Goal: Navigation & Orientation: Find specific page/section

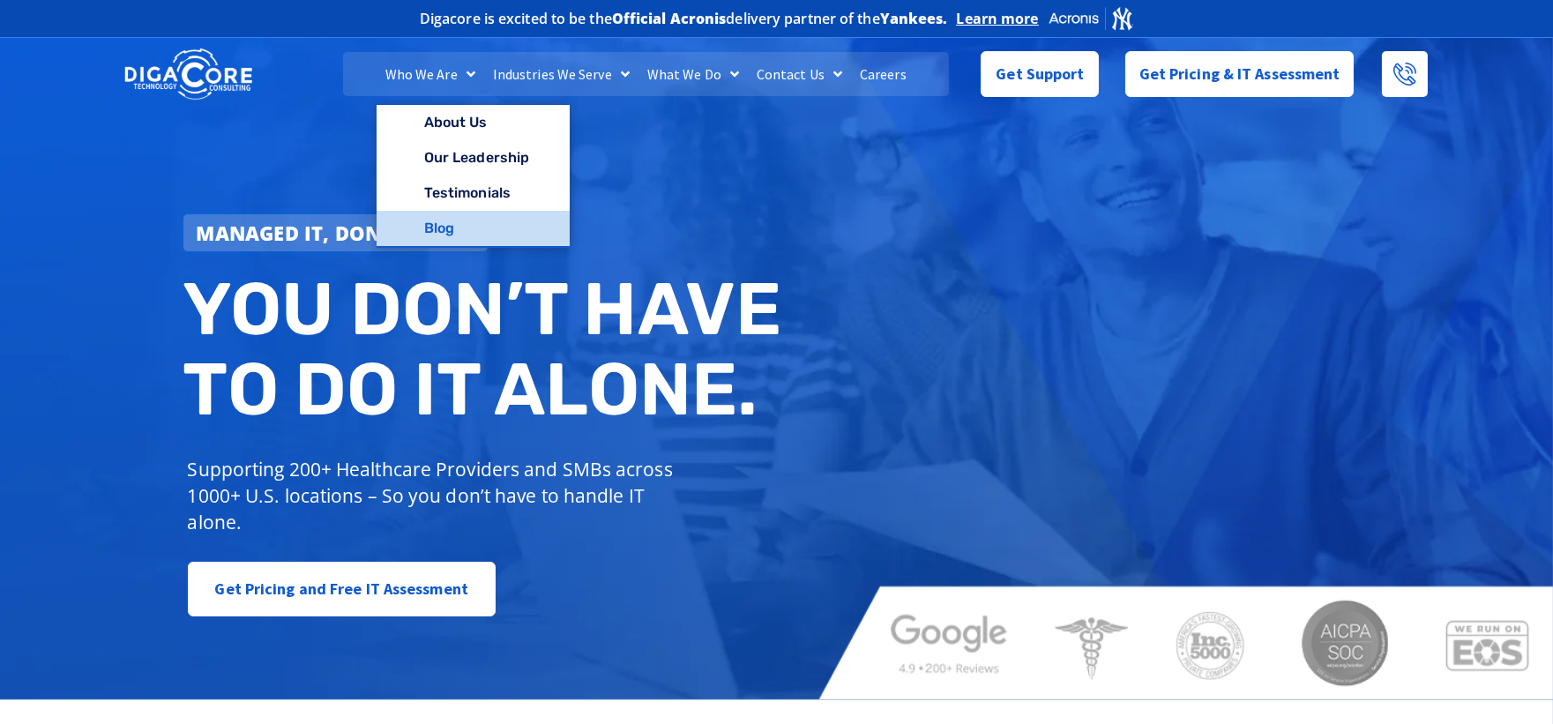
click at [450, 215] on link "Blog" at bounding box center [473, 228] width 193 height 35
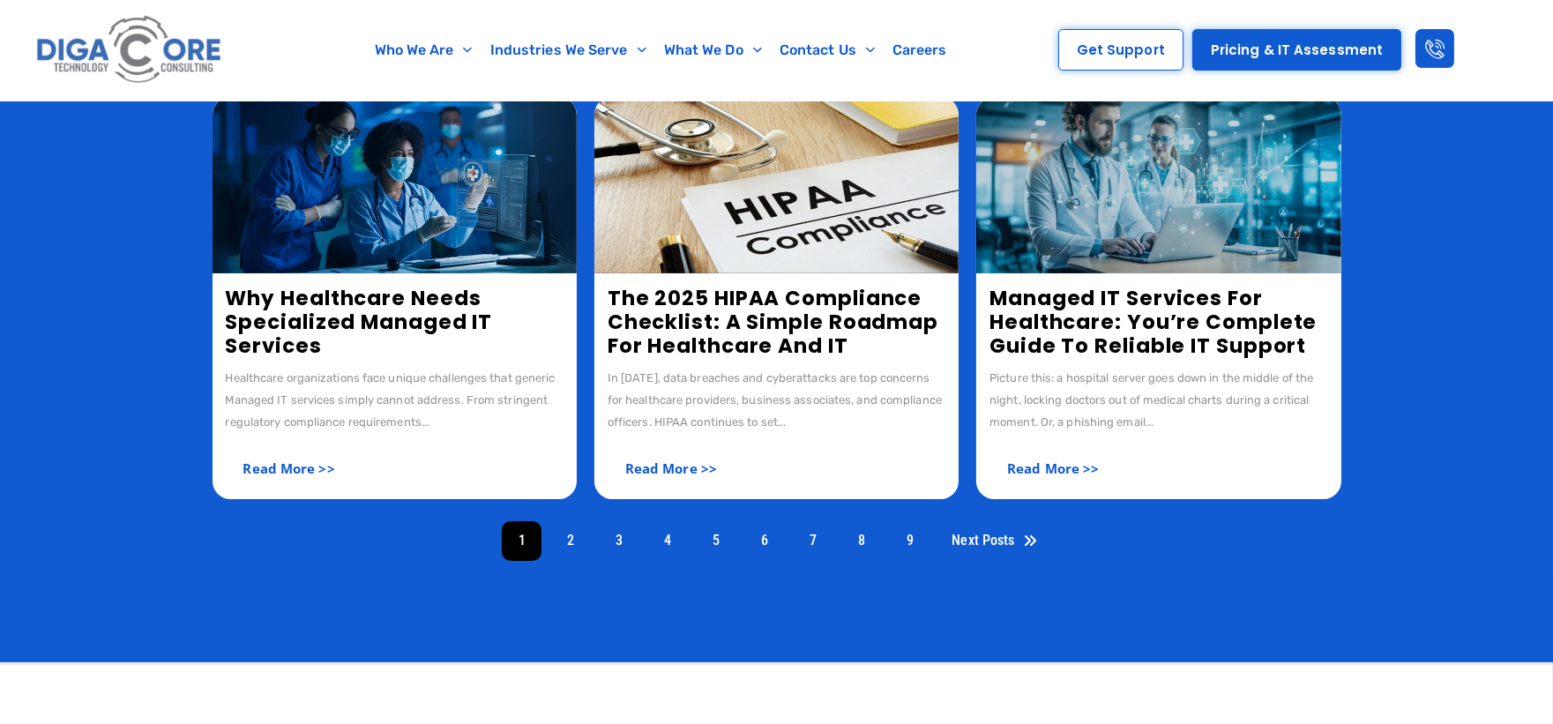
scroll to position [980, 0]
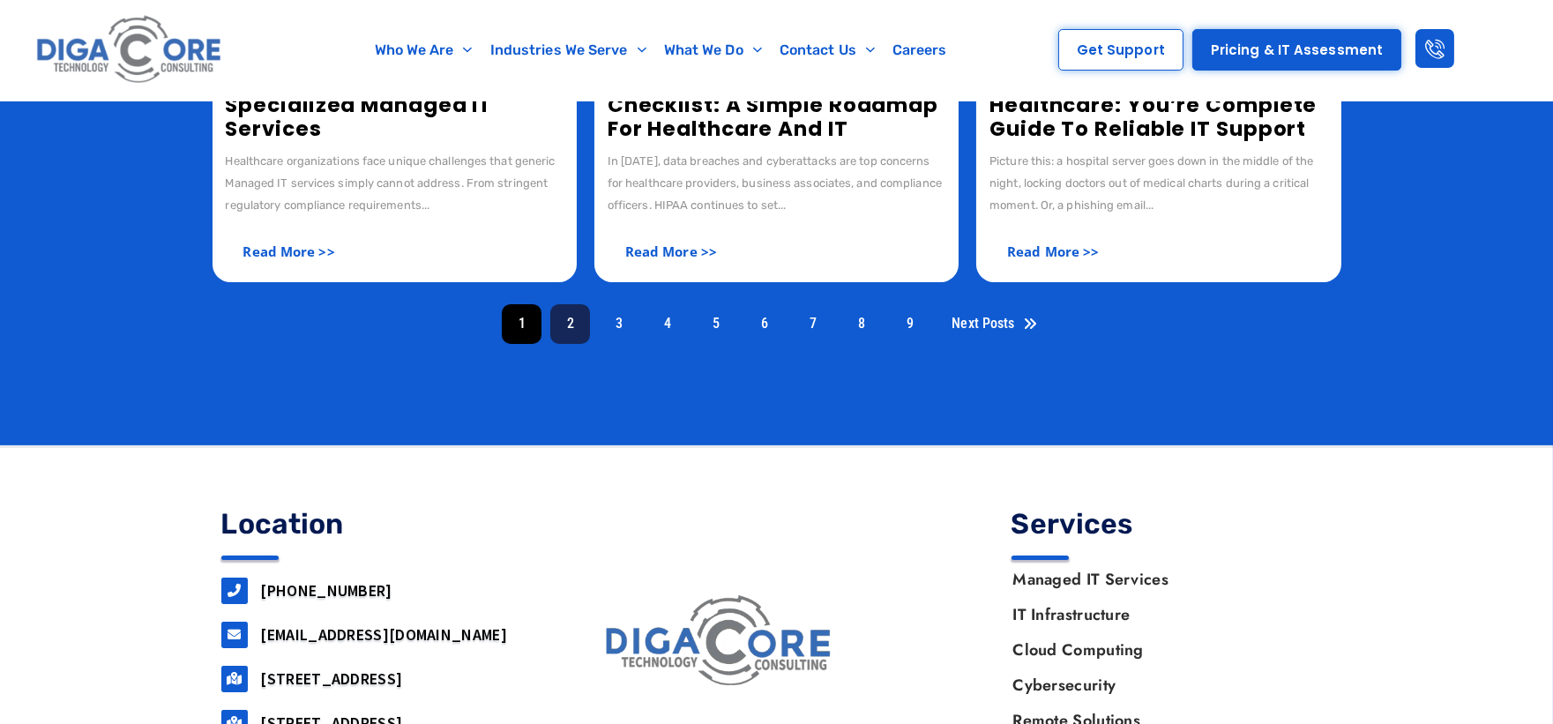
click at [556, 321] on link "2" at bounding box center [570, 324] width 40 height 40
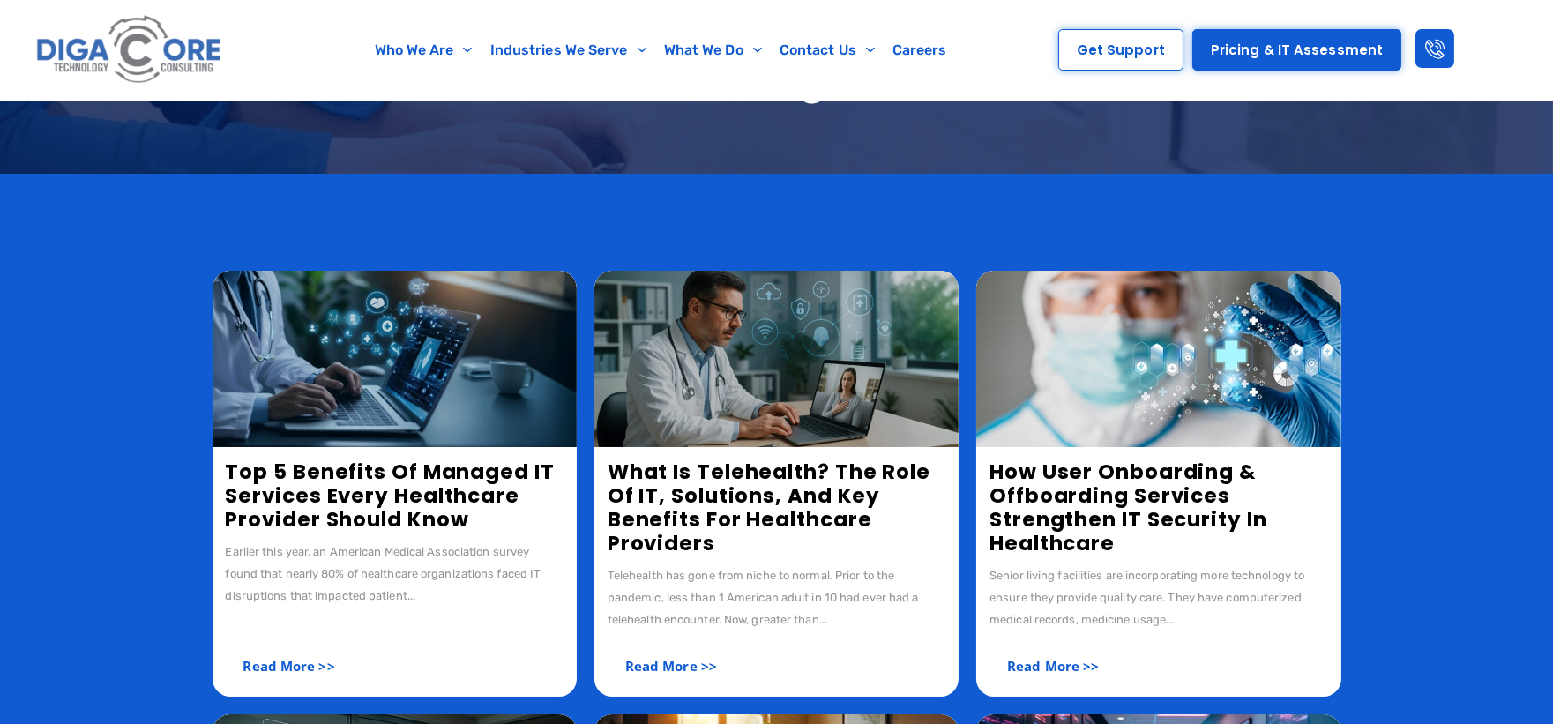
scroll to position [392, 0]
